Goal: Check status: Check status

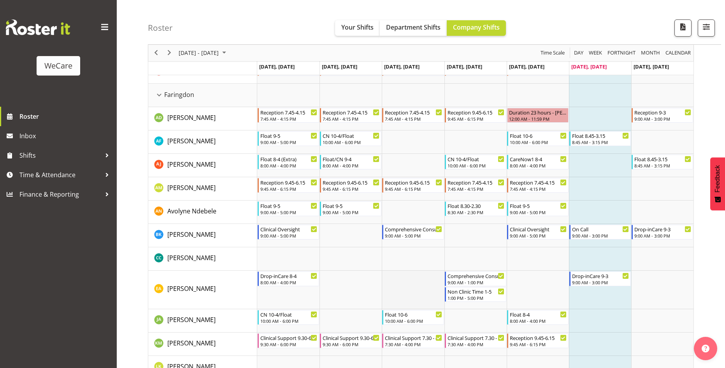
scroll to position [272, 0]
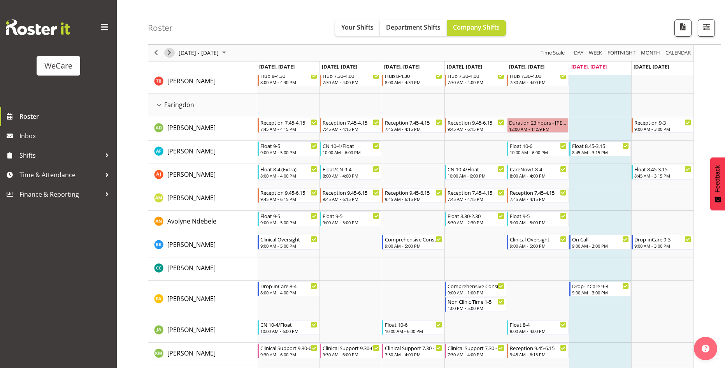
drag, startPoint x: 169, startPoint y: 55, endPoint x: 334, endPoint y: 192, distance: 214.8
click at [169, 55] on span "Next" at bounding box center [169, 53] width 9 height 10
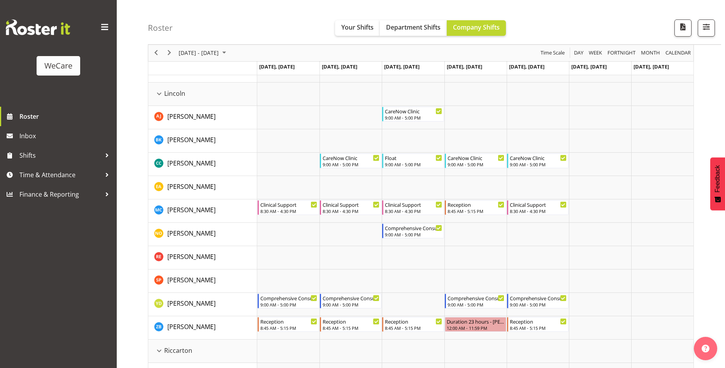
scroll to position [1245, 0]
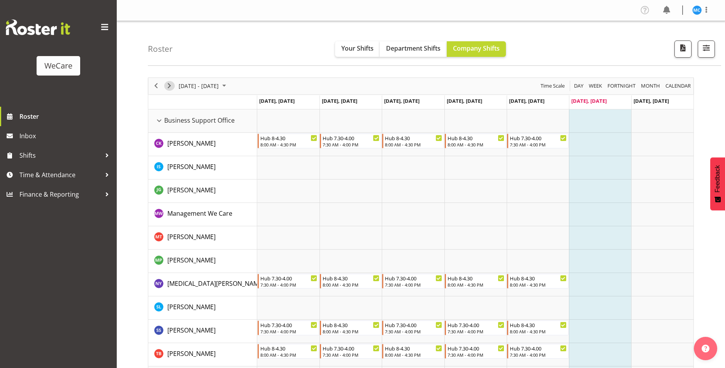
click at [169, 87] on span "Next" at bounding box center [169, 86] width 9 height 10
